Goal: Information Seeking & Learning: Learn about a topic

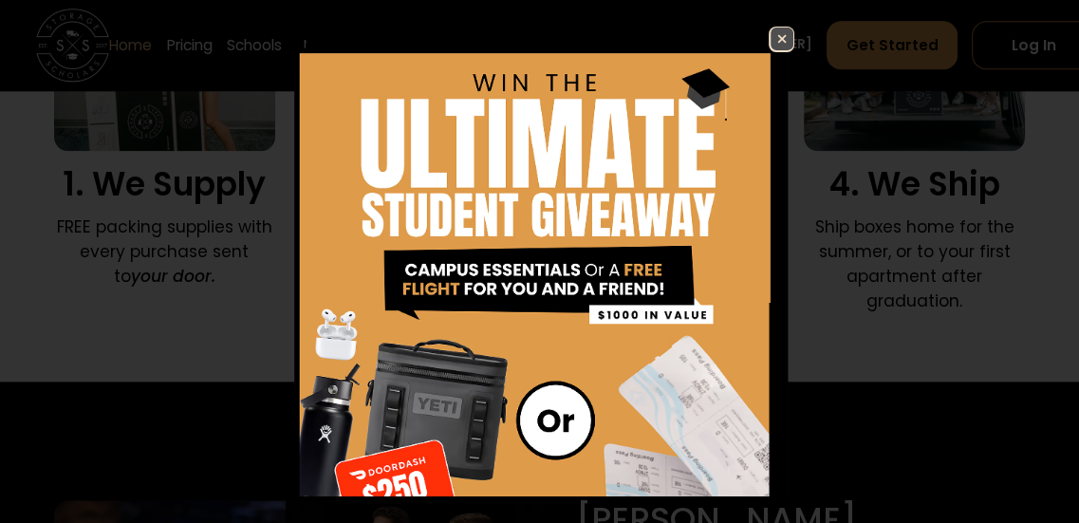
scroll to position [1430, 0]
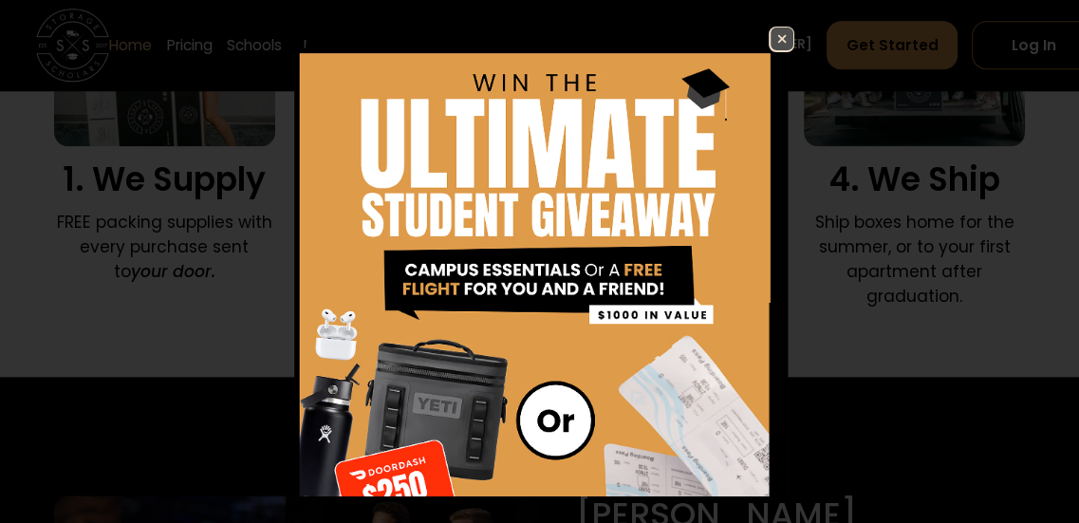
drag, startPoint x: 1092, startPoint y: 49, endPoint x: 1079, endPoint y: 152, distance: 103.3
click at [770, 35] on img at bounding box center [781, 39] width 23 height 23
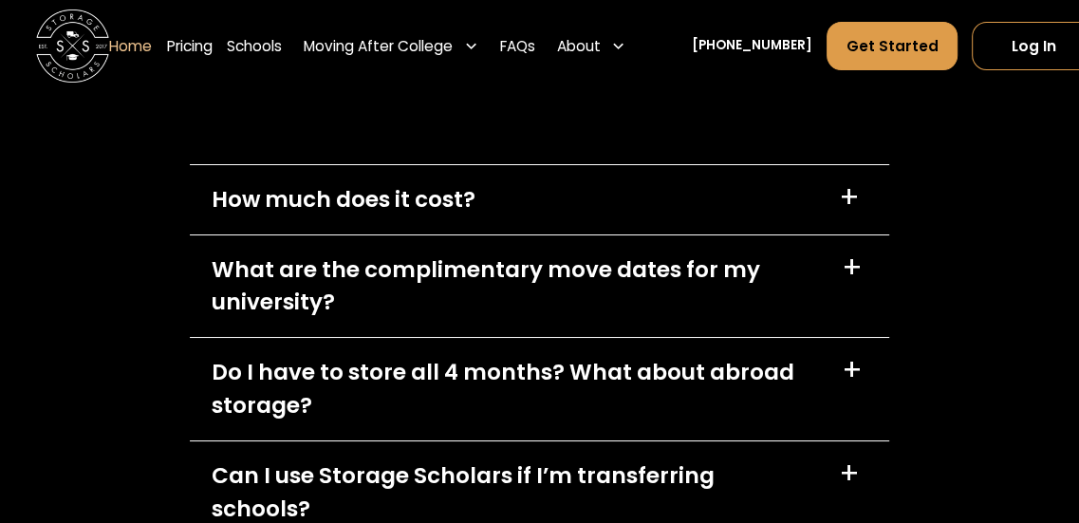
scroll to position [5270, 0]
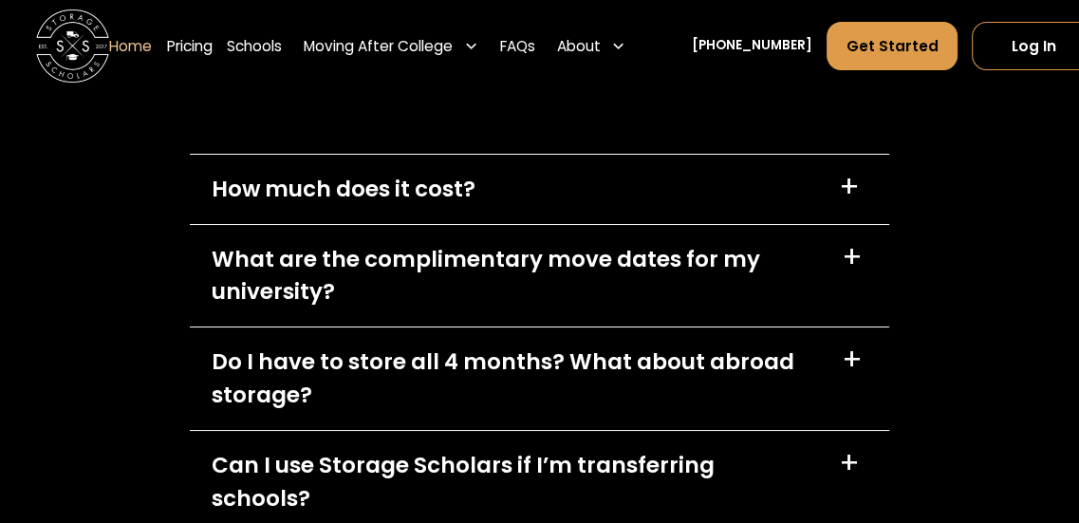
click at [848, 198] on div "+" at bounding box center [849, 187] width 21 height 29
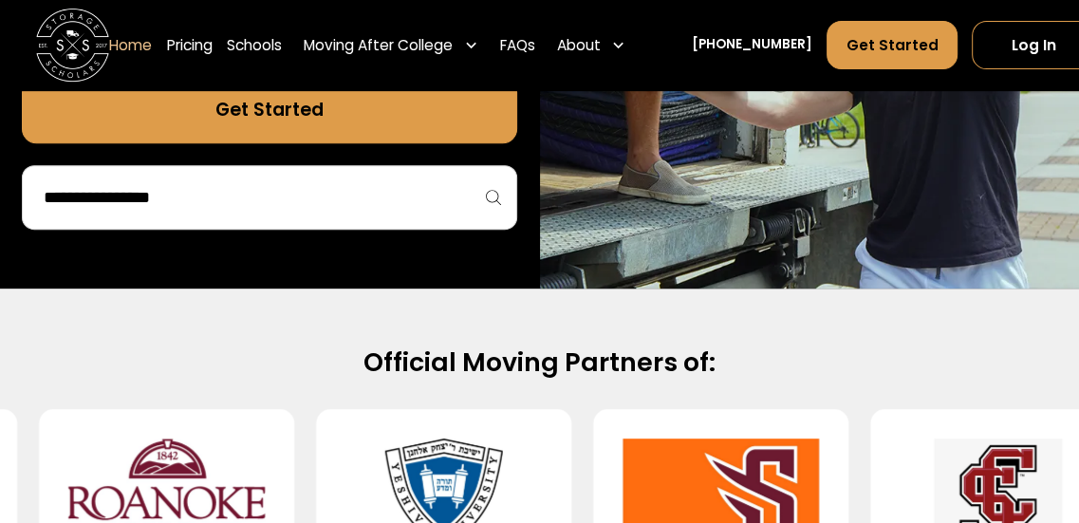
scroll to position [546, 0]
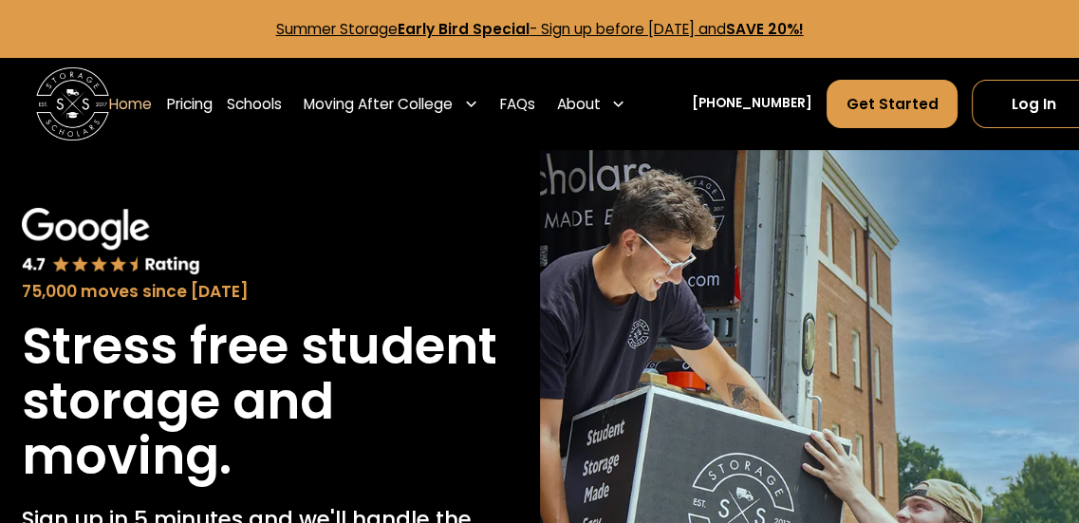
click at [738, 26] on link "Summer Storage Early Bird Special - Sign up before [DATE] and SAVE 20%!" at bounding box center [539, 29] width 527 height 20
